Goal: Information Seeking & Learning: Find specific page/section

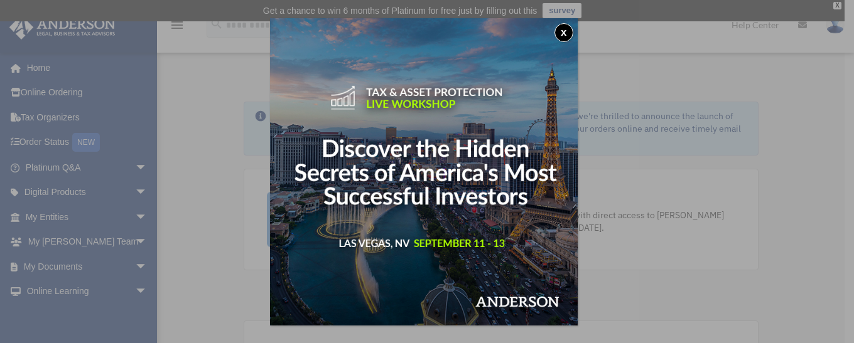
click at [562, 33] on button "x" at bounding box center [563, 32] width 19 height 19
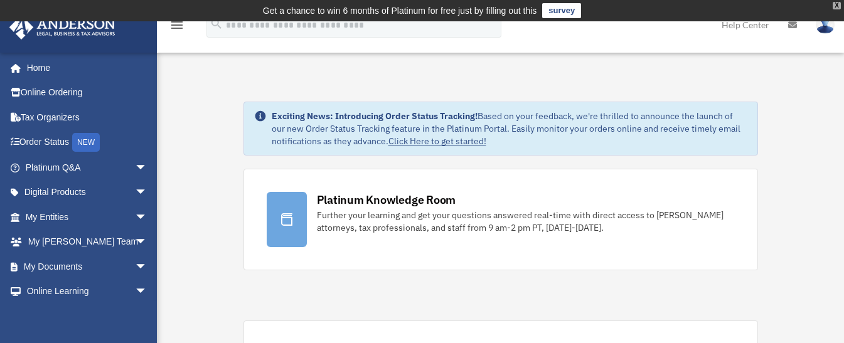
click at [834, 6] on div "X" at bounding box center [837, 6] width 8 height 8
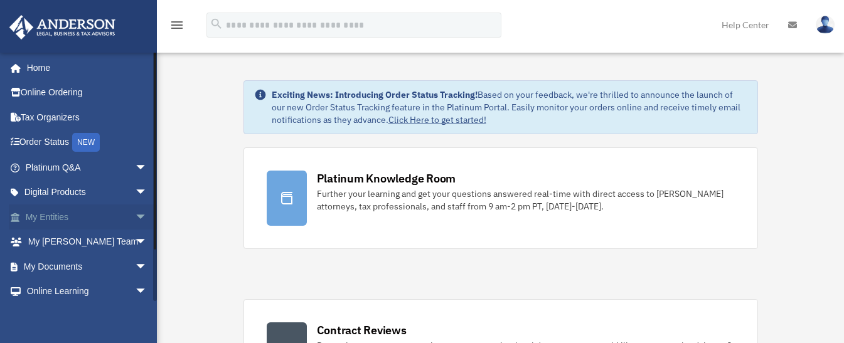
click at [135, 215] on span "arrow_drop_down" at bounding box center [147, 218] width 25 height 26
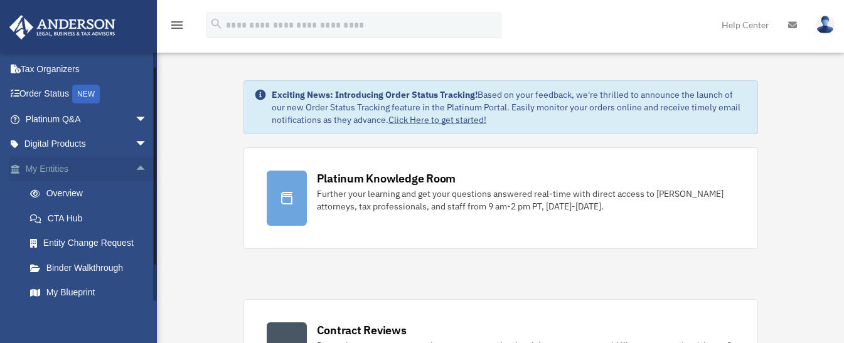
scroll to position [126, 0]
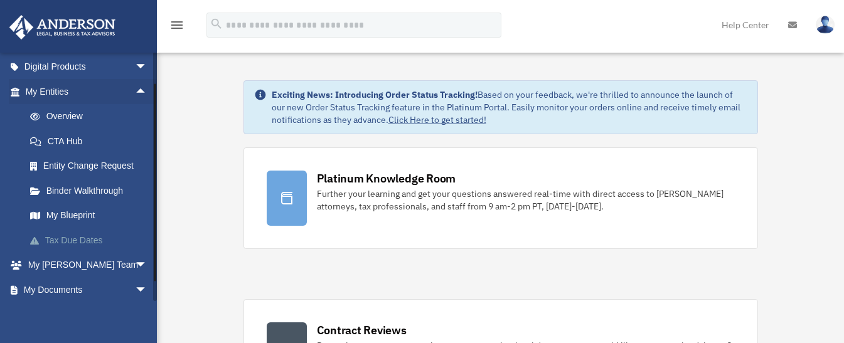
click at [100, 239] on link "Tax Due Dates" at bounding box center [92, 240] width 149 height 25
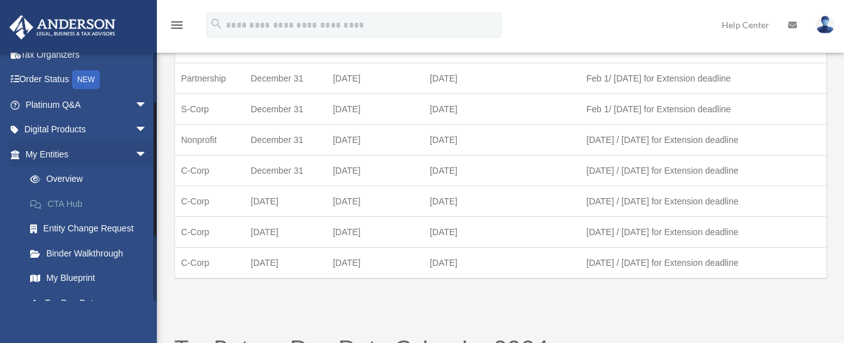
scroll to position [126, 0]
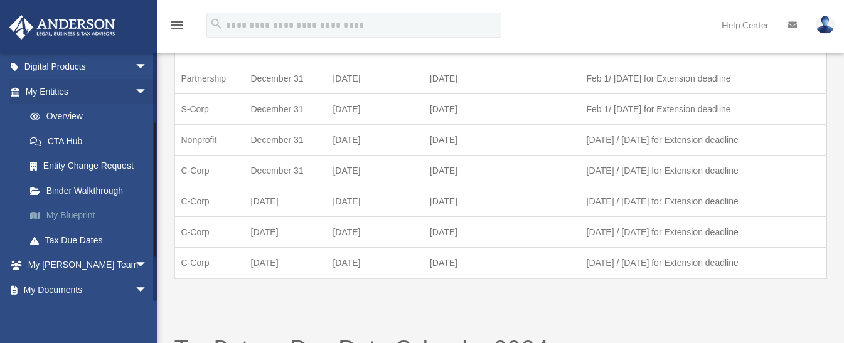
click at [80, 214] on link "My Blueprint" at bounding box center [92, 215] width 149 height 25
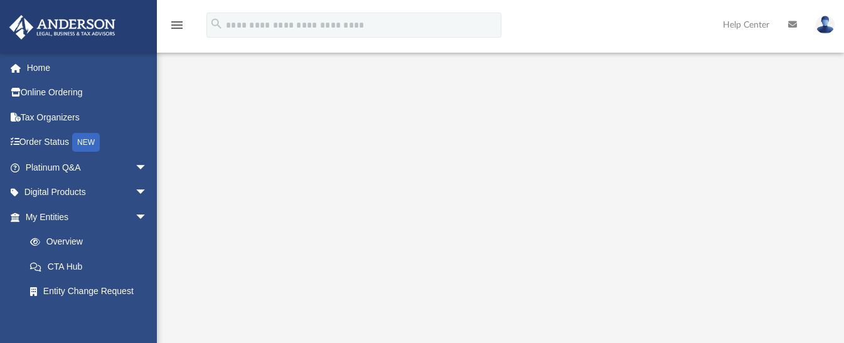
scroll to position [126, 0]
